Goal: Check status: Check status

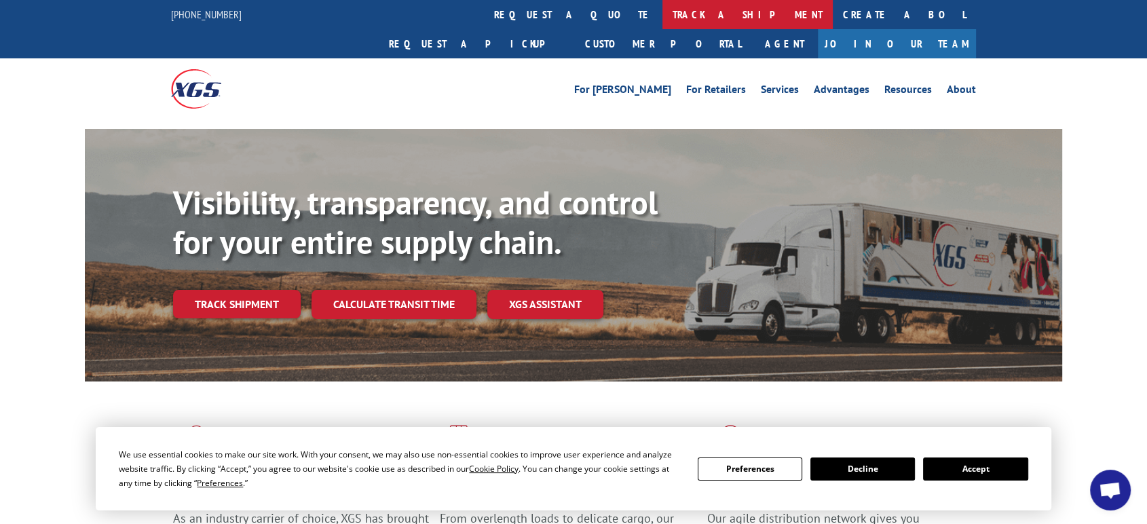
click at [662, 15] on link "track a shipment" at bounding box center [747, 14] width 170 height 29
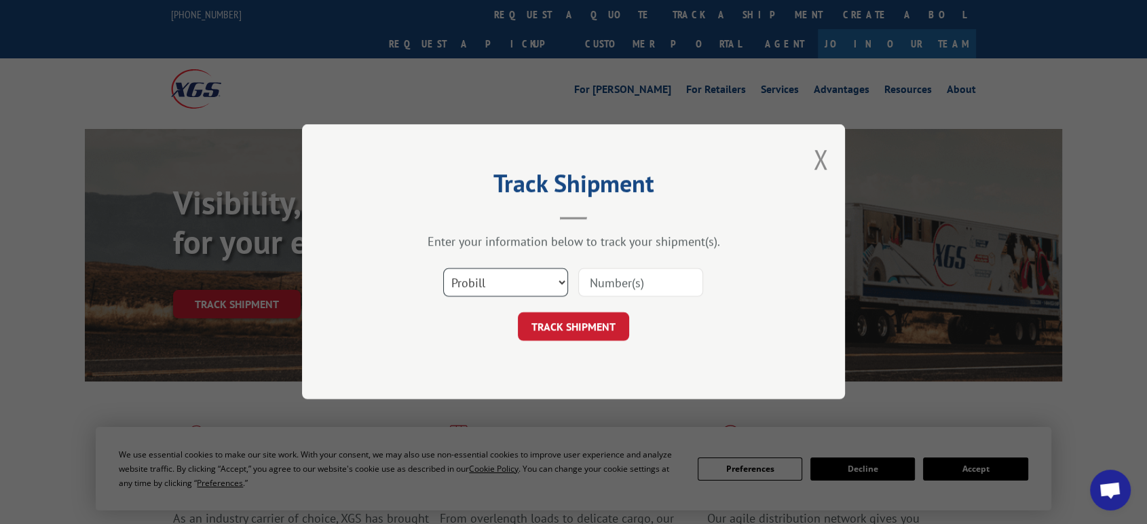
click at [496, 284] on select "Select category... Probill BOL PO" at bounding box center [505, 283] width 125 height 28
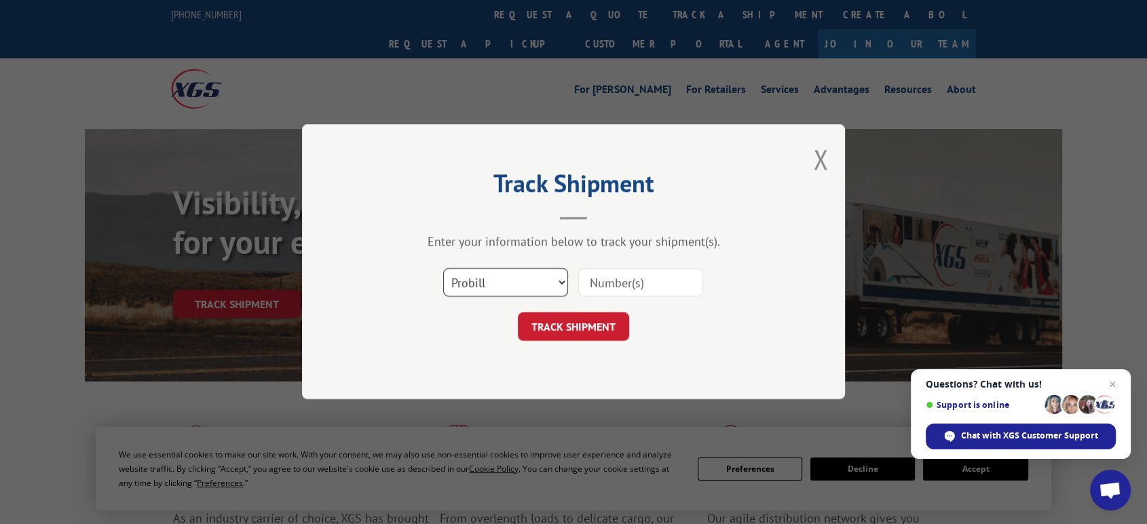
select select "po"
click at [443, 269] on select "Select category... Probill BOL PO" at bounding box center [505, 283] width 125 height 28
click at [593, 286] on input at bounding box center [640, 283] width 125 height 28
type input "06523065"
click at [518, 313] on button "TRACK SHIPMENT" at bounding box center [573, 327] width 111 height 28
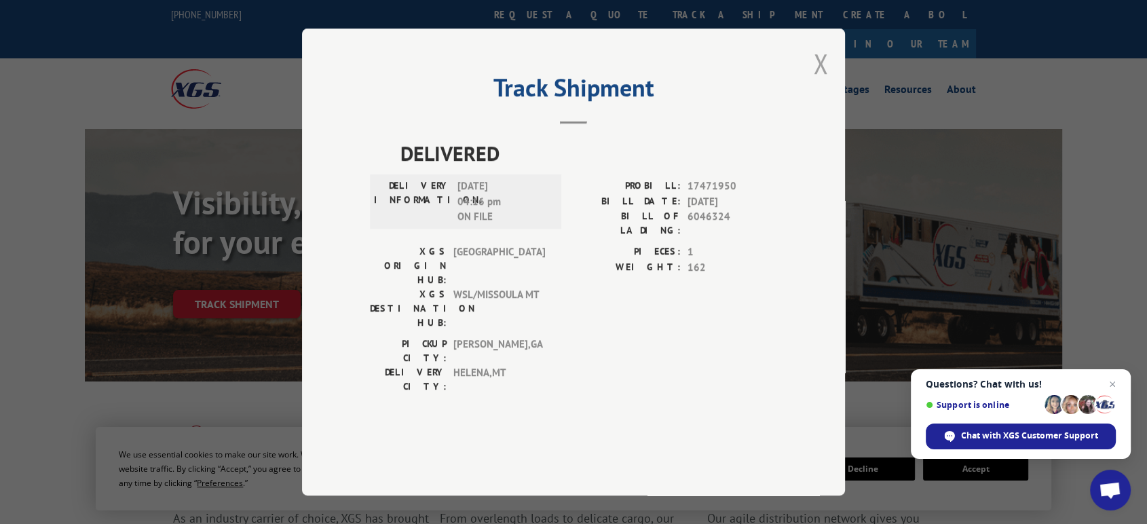
click at [820, 81] on button "Close modal" at bounding box center [820, 63] width 15 height 36
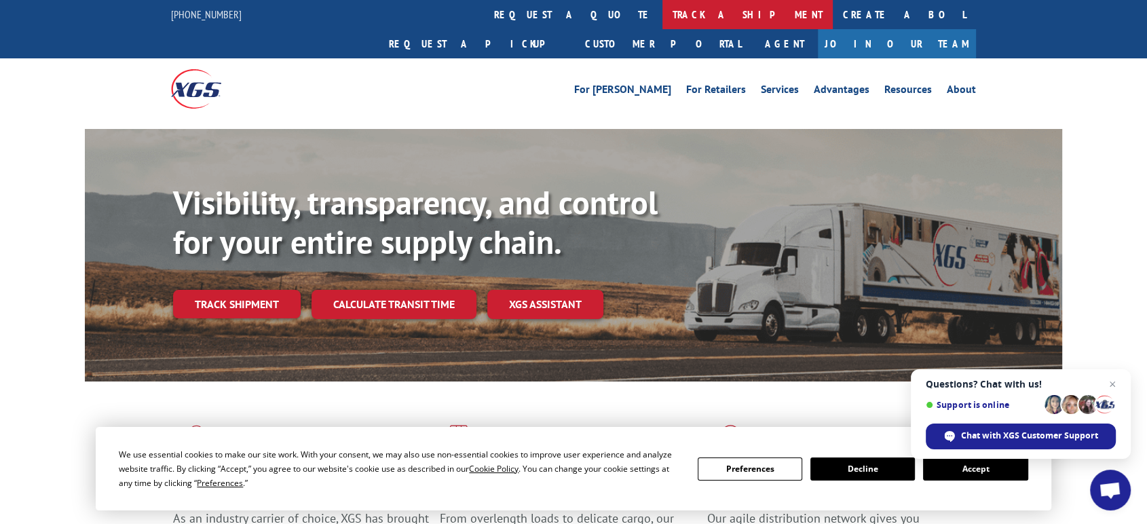
click at [662, 15] on link "track a shipment" at bounding box center [747, 14] width 170 height 29
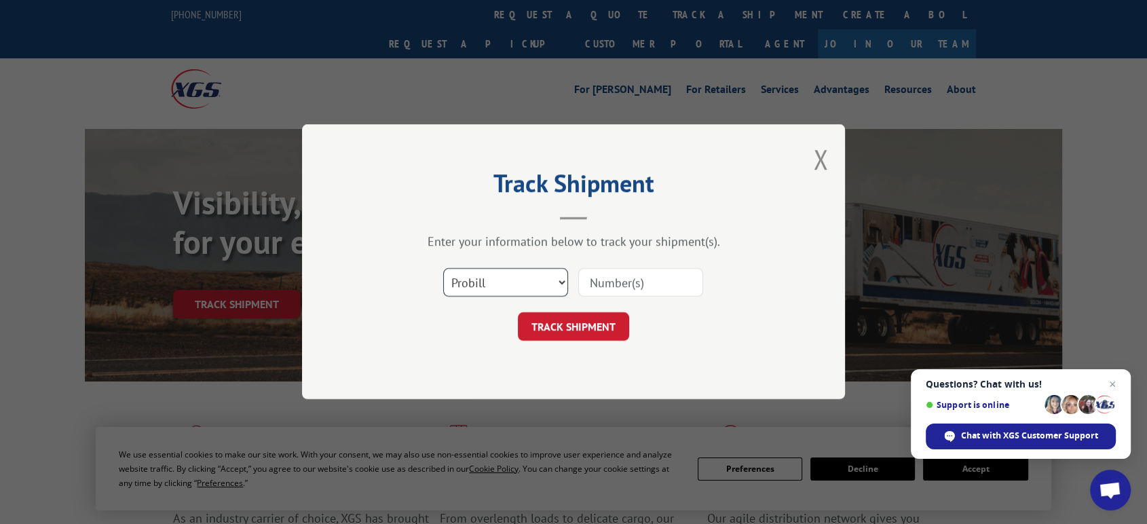
click at [498, 289] on select "Select category... Probill BOL PO" at bounding box center [505, 283] width 125 height 28
select select "po"
click at [443, 269] on select "Select category... Probill BOL PO" at bounding box center [505, 283] width 125 height 28
drag, startPoint x: 600, startPoint y: 287, endPoint x: 632, endPoint y: 282, distance: 33.0
click at [602, 286] on input at bounding box center [640, 283] width 125 height 28
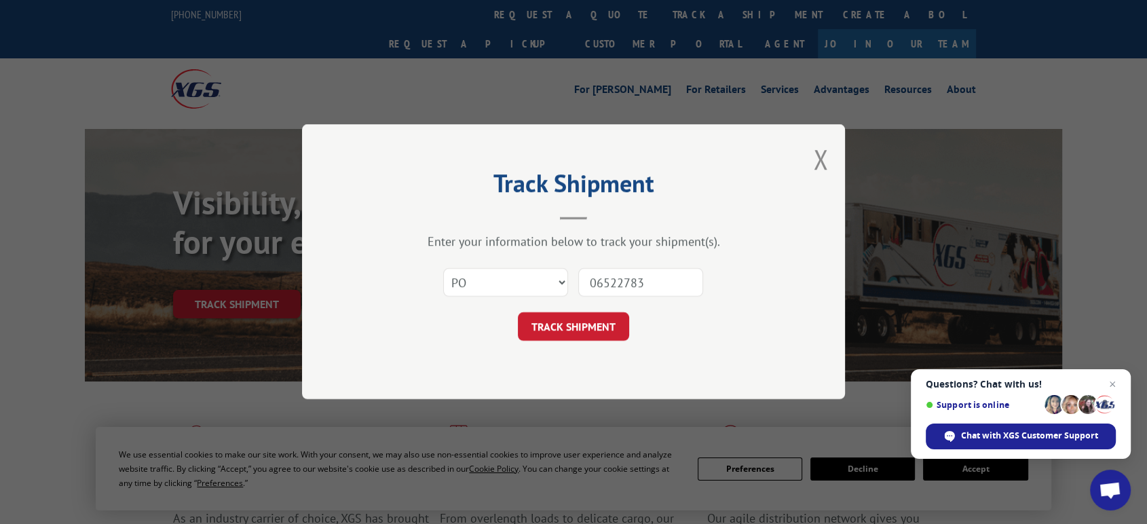
type input "06522783"
click at [518, 313] on button "TRACK SHIPMENT" at bounding box center [573, 327] width 111 height 28
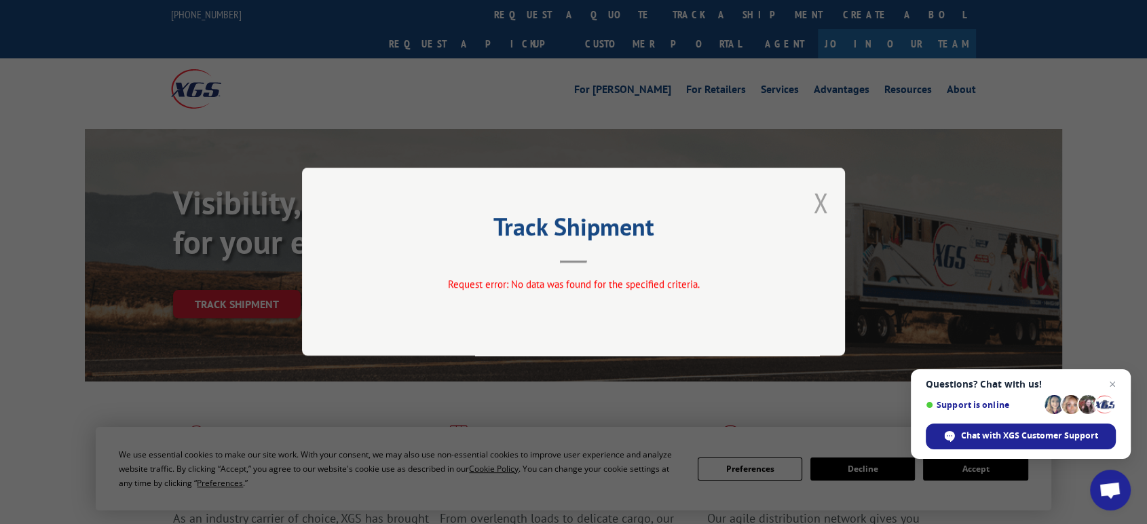
click at [820, 197] on button "Close modal" at bounding box center [820, 203] width 15 height 36
